Goal: Communication & Community: Answer question/provide support

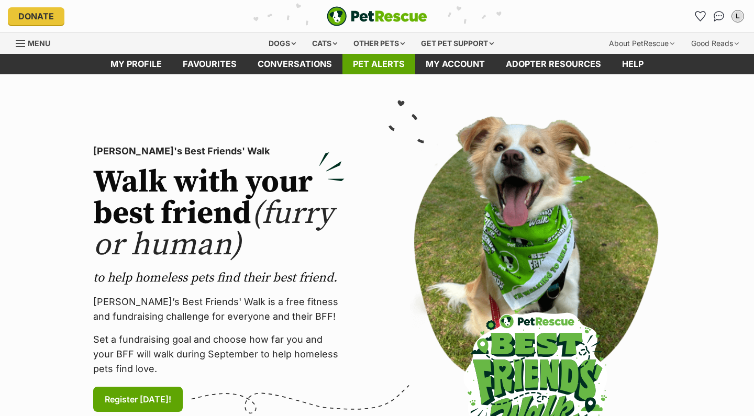
click at [398, 62] on link "Pet alerts" at bounding box center [378, 64] width 73 height 20
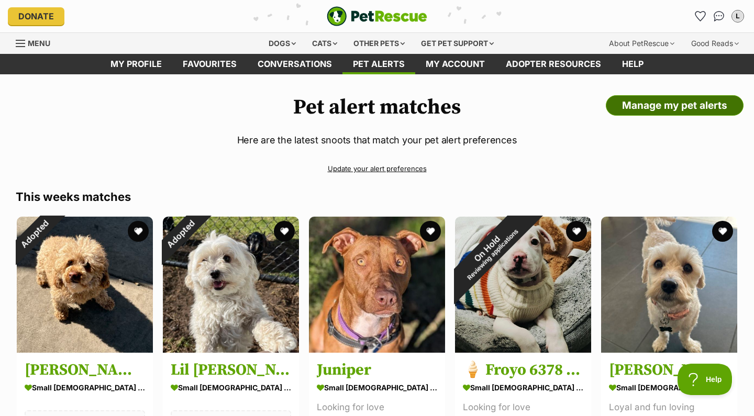
click at [625, 109] on link "Manage my pet alerts" at bounding box center [675, 105] width 138 height 21
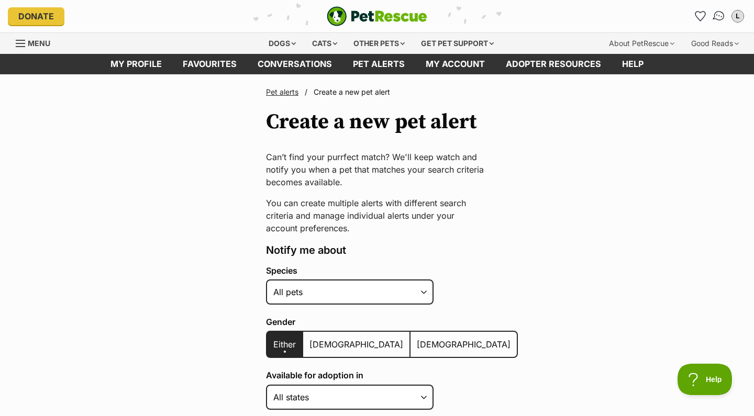
click at [715, 17] on img "Conversations" at bounding box center [719, 16] width 14 height 14
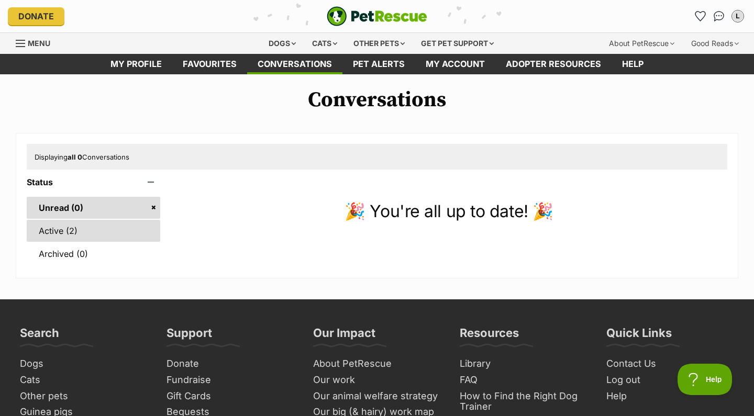
click at [51, 239] on link "Active (2)" at bounding box center [93, 231] width 133 height 22
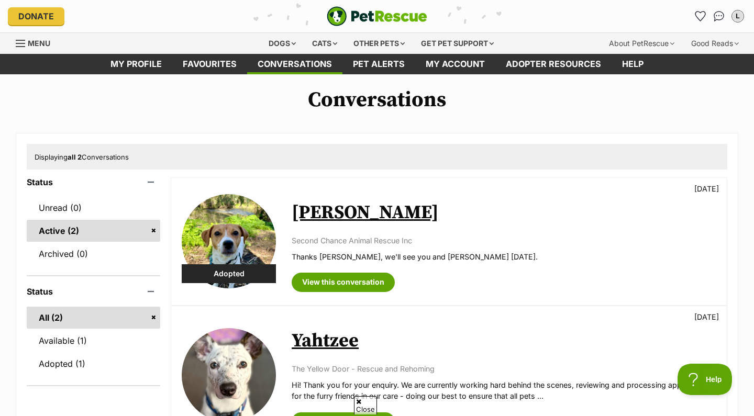
scroll to position [49, 0]
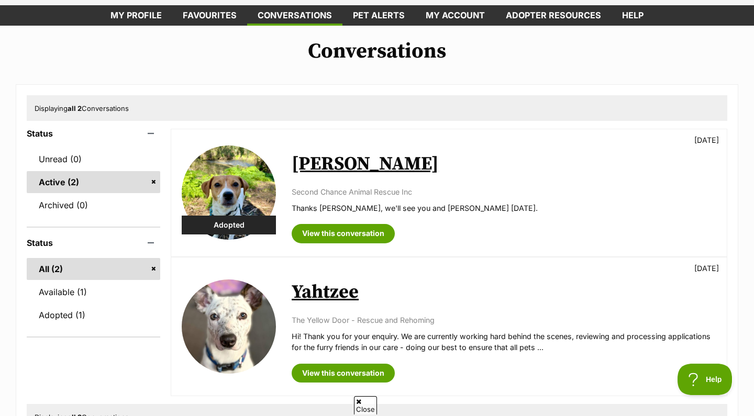
click at [329, 160] on link "Bonnie" at bounding box center [365, 164] width 147 height 24
click at [337, 293] on link "Yahtzee" at bounding box center [325, 293] width 67 height 24
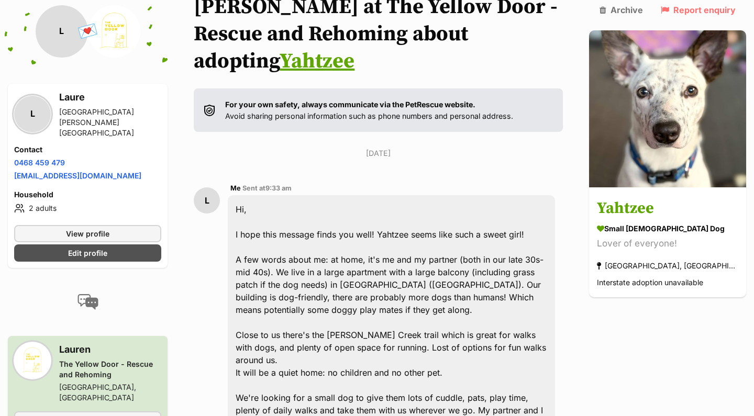
scroll to position [121, 0]
click at [606, 10] on icon at bounding box center [602, 10] width 7 height 8
